Goal: Check status: Check status

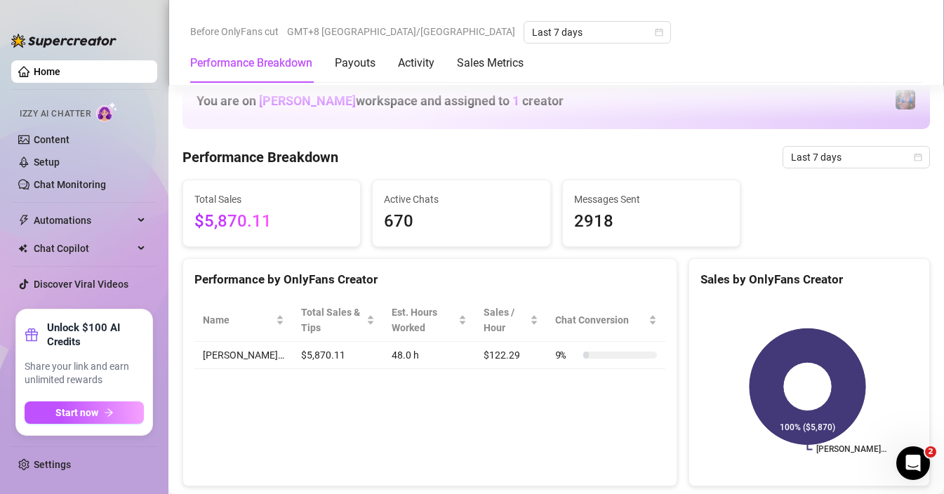
scroll to position [607, 0]
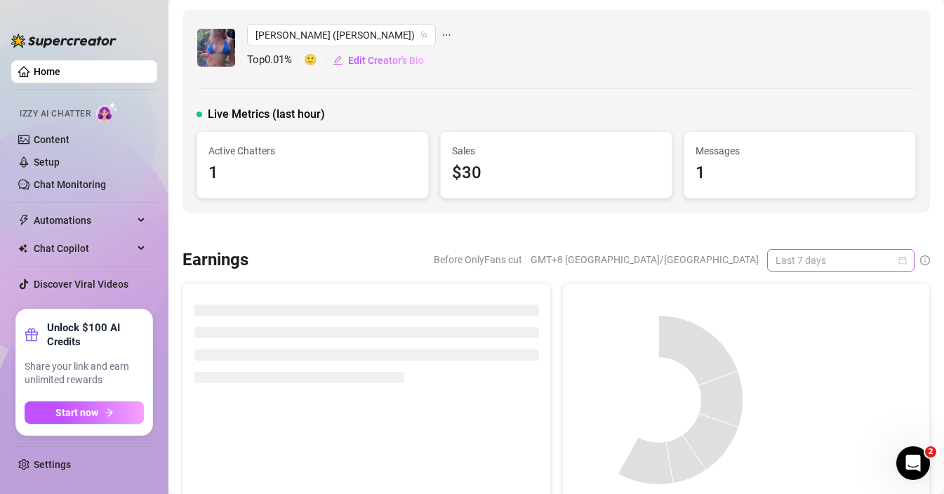
click at [862, 250] on span "Last 7 days" at bounding box center [840, 260] width 130 height 21
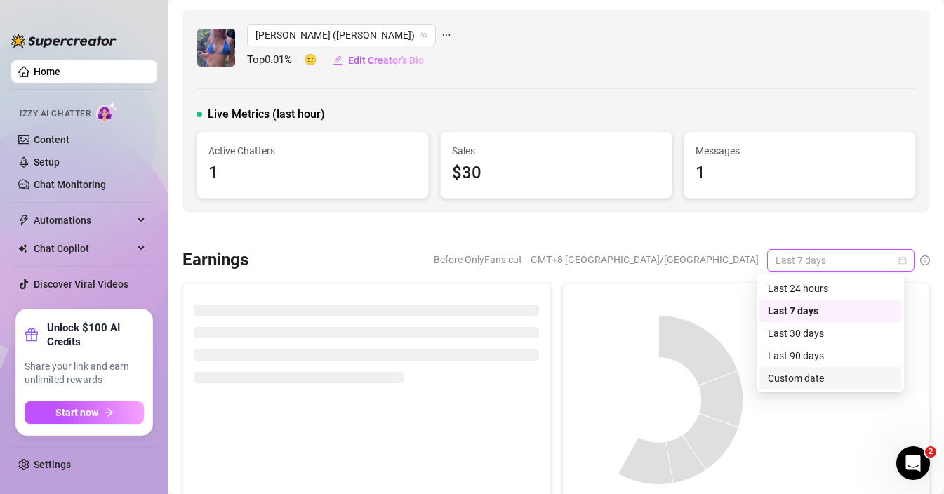
click at [806, 377] on div "Custom date" at bounding box center [829, 377] width 125 height 15
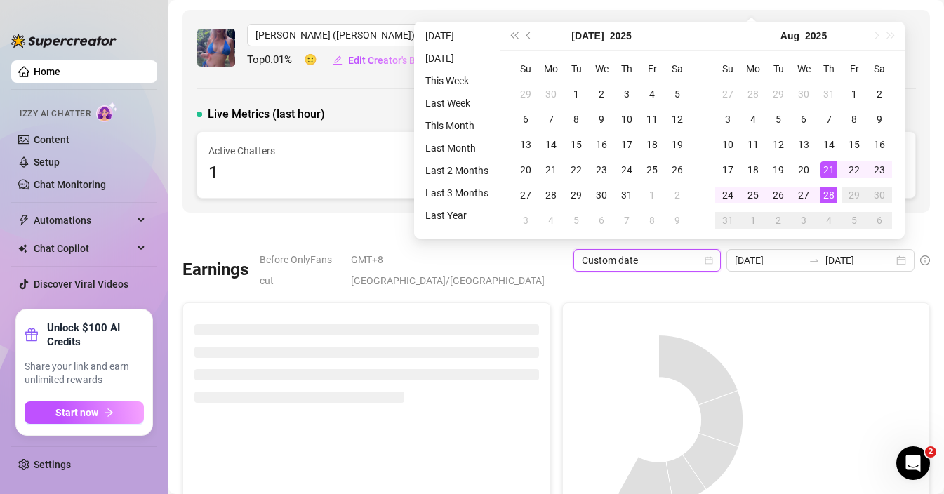
type input "[DATE]"
click at [828, 194] on div "28" at bounding box center [828, 195] width 17 height 17
click at [827, 194] on div "28" at bounding box center [828, 195] width 17 height 17
type input "[DATE]"
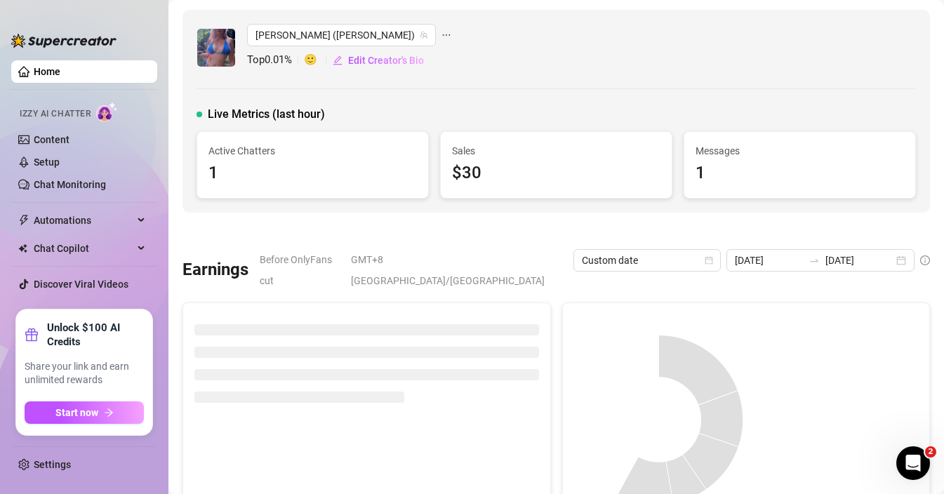
click at [770, 267] on input "[DATE]" at bounding box center [768, 260] width 68 height 15
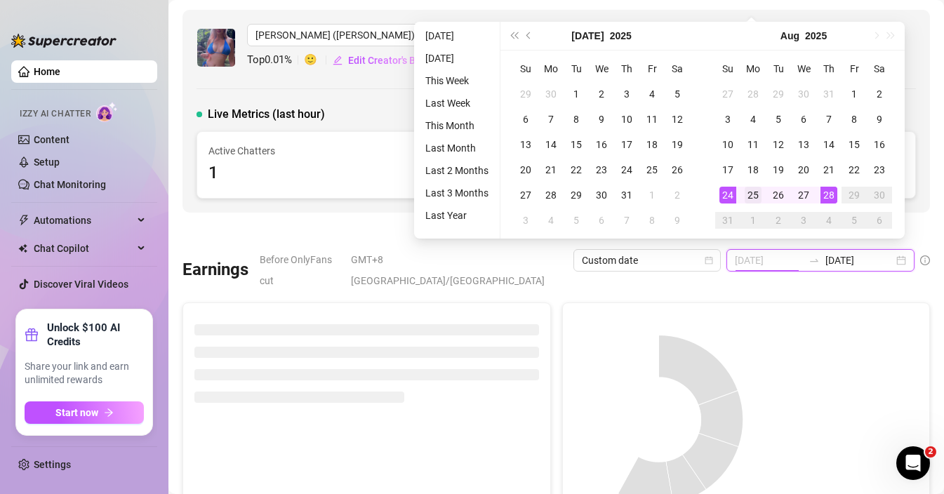
type input "[DATE]"
click at [751, 198] on div "25" at bounding box center [752, 195] width 17 height 17
type input "[DATE]"
click at [822, 199] on div "28" at bounding box center [828, 195] width 17 height 17
type input "[DATE]"
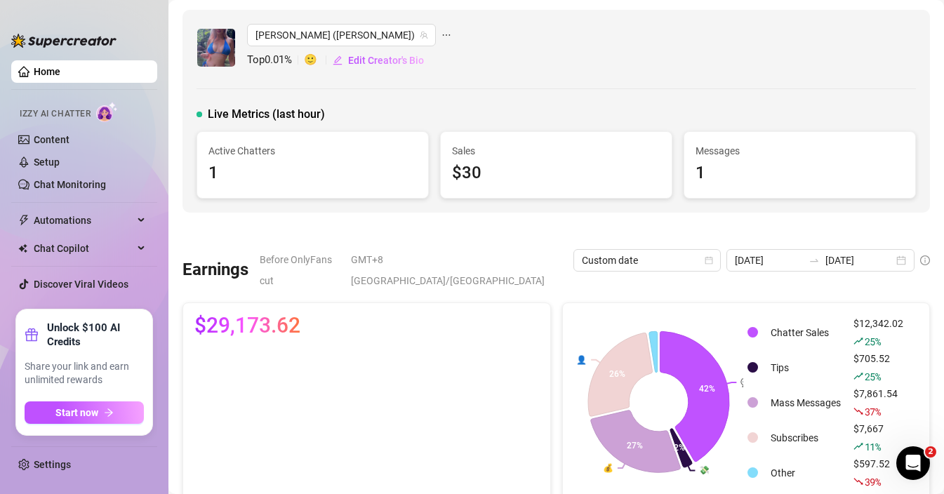
click at [34, 70] on link "Home" at bounding box center [47, 71] width 27 height 11
